Goal: Understand site structure: Understand site structure

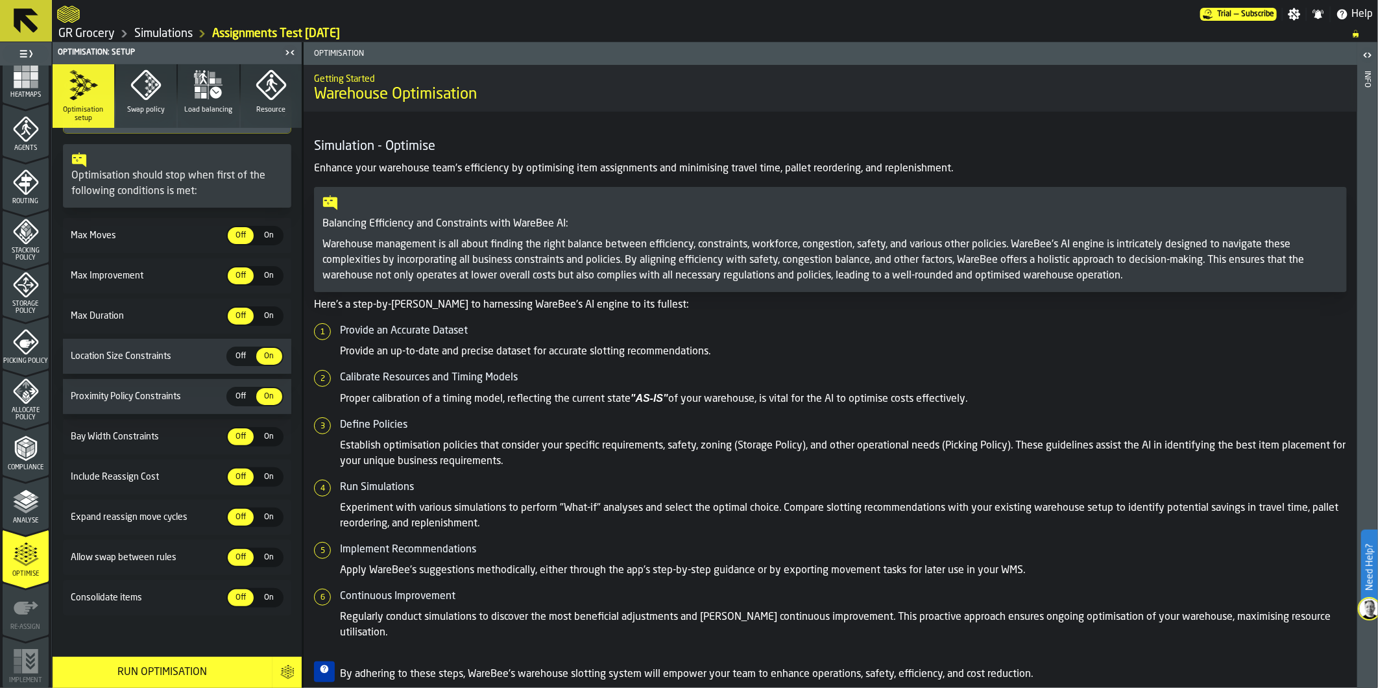
scroll to position [121, 0]
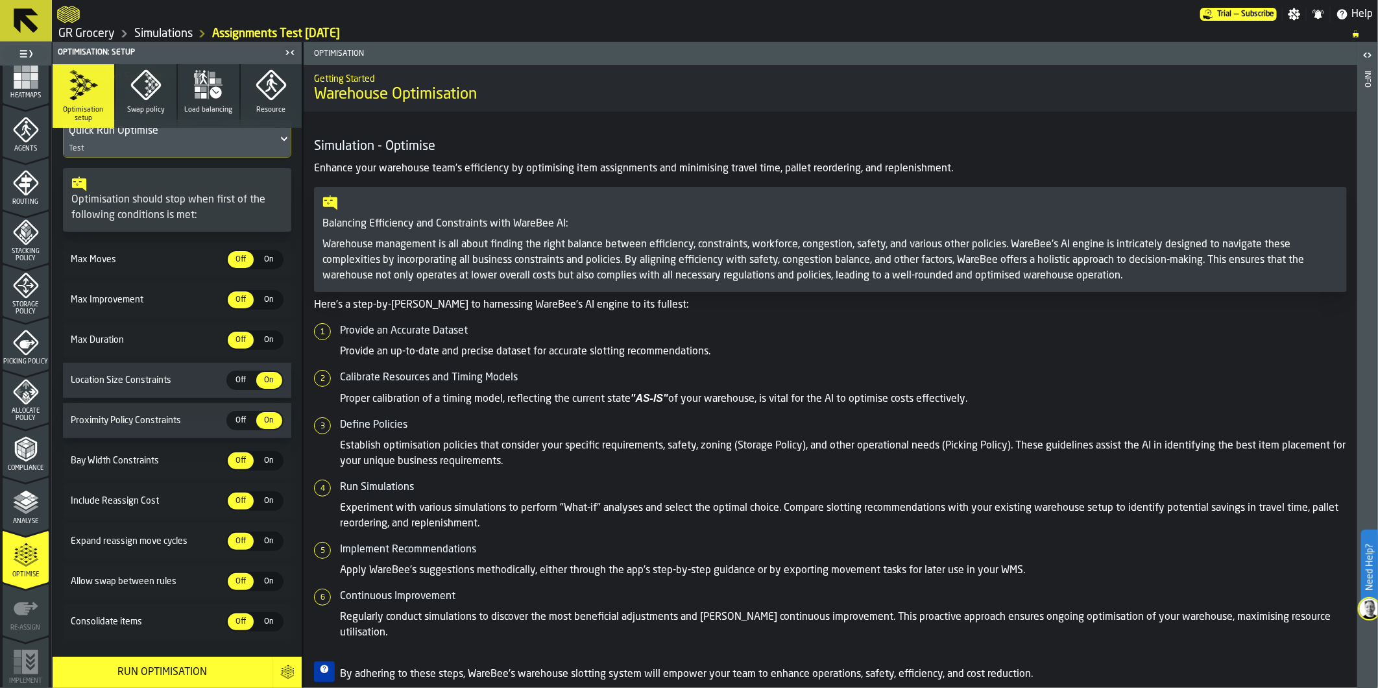
click at [15, 403] on polyline "menu Analyse" at bounding box center [25, 504] width 25 height 9
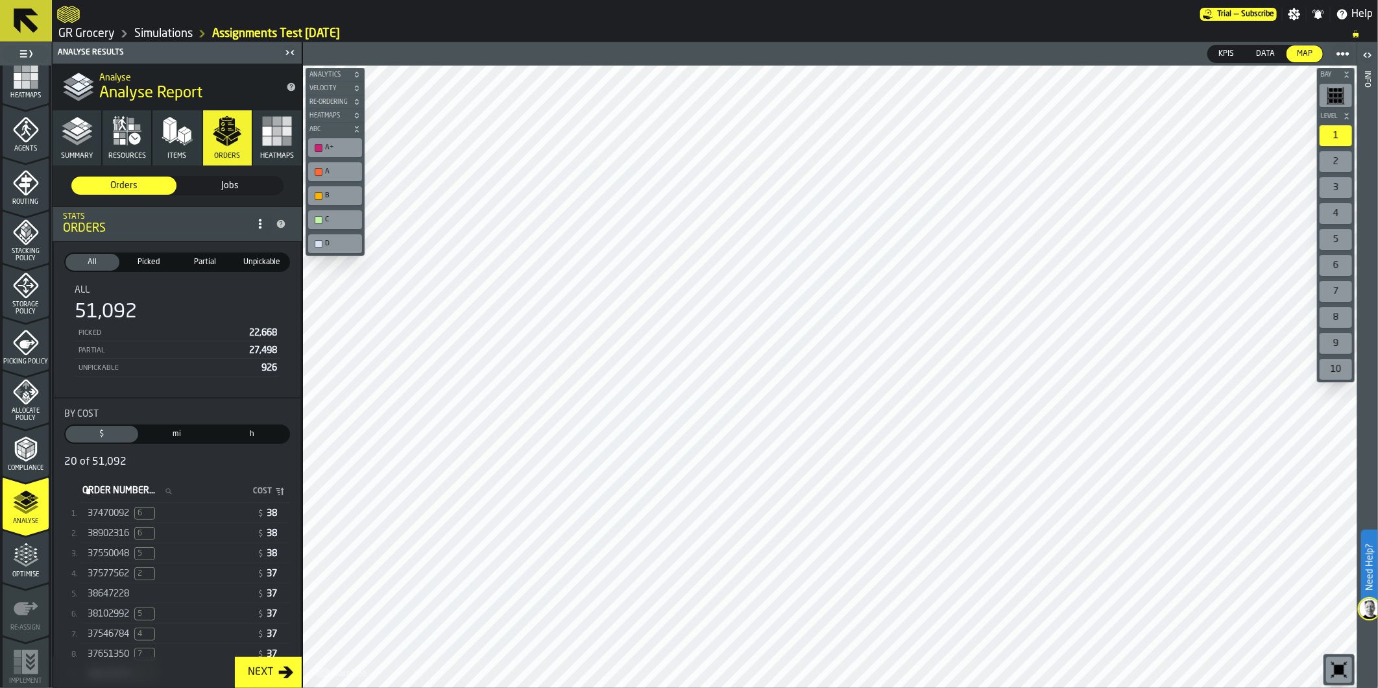
click at [27, 348] on icon "menu Picking Policy" at bounding box center [25, 341] width 25 height 25
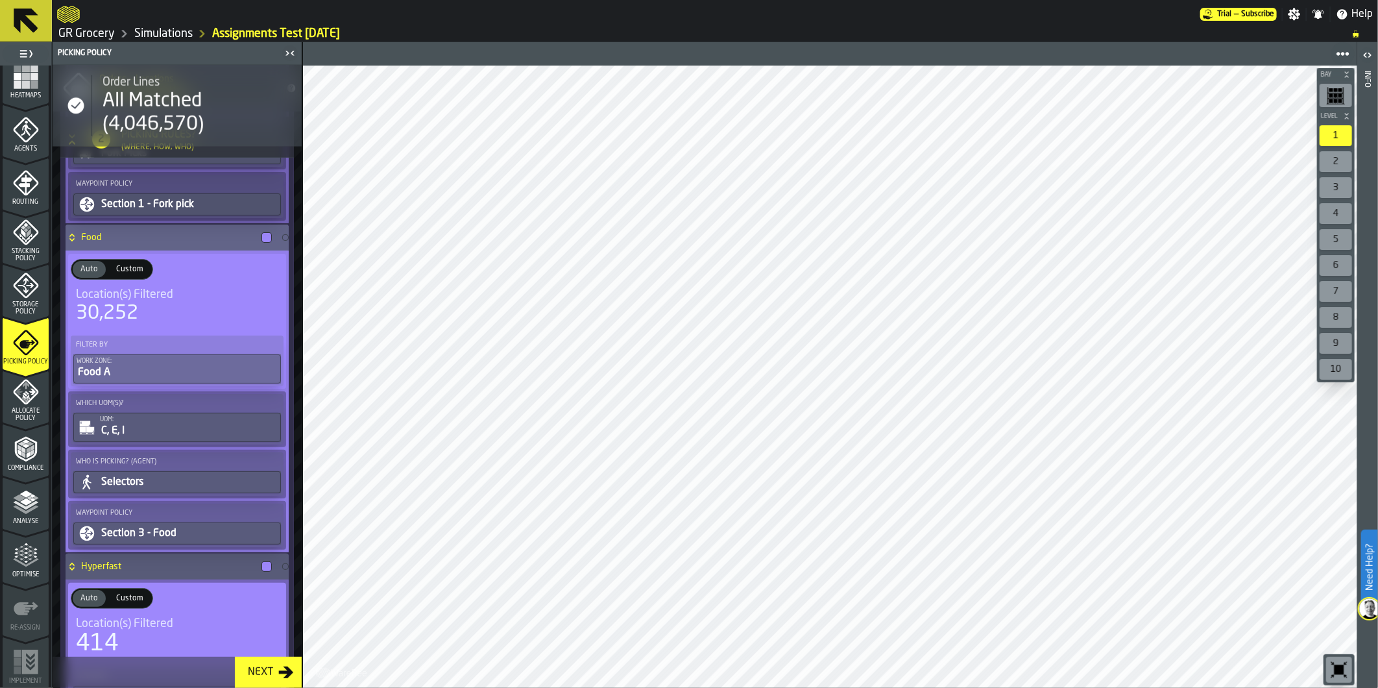
scroll to position [1153, 0]
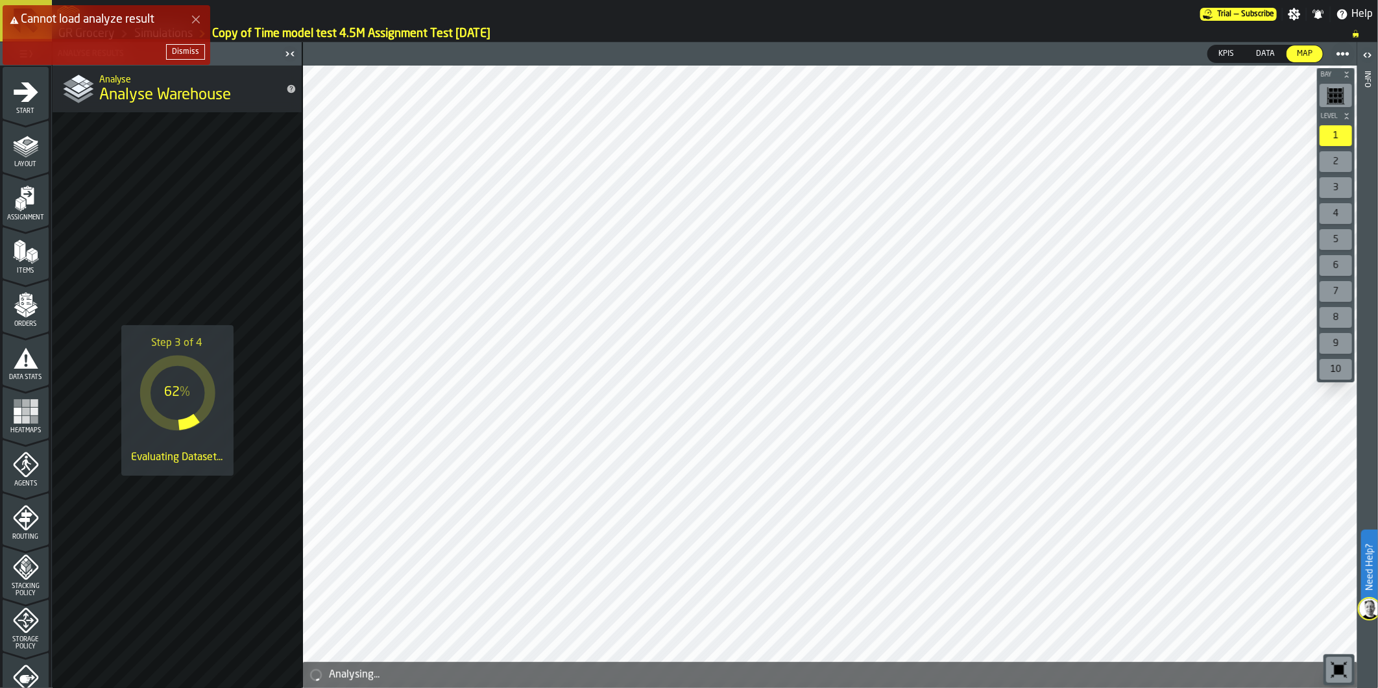
scroll to position [335, 0]
